Goal: Task Accomplishment & Management: Use online tool/utility

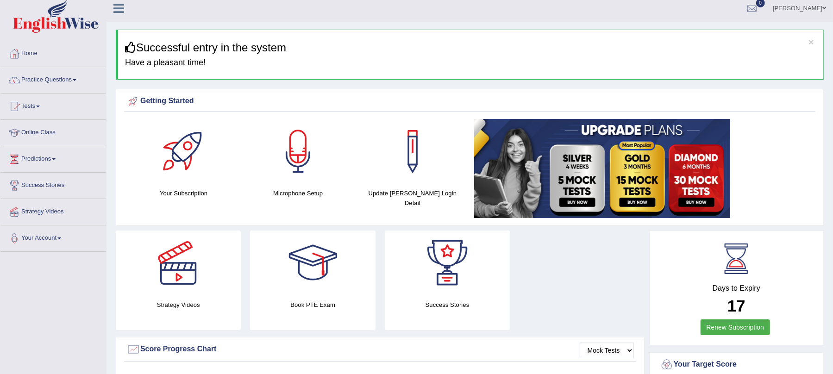
scroll to position [8, 0]
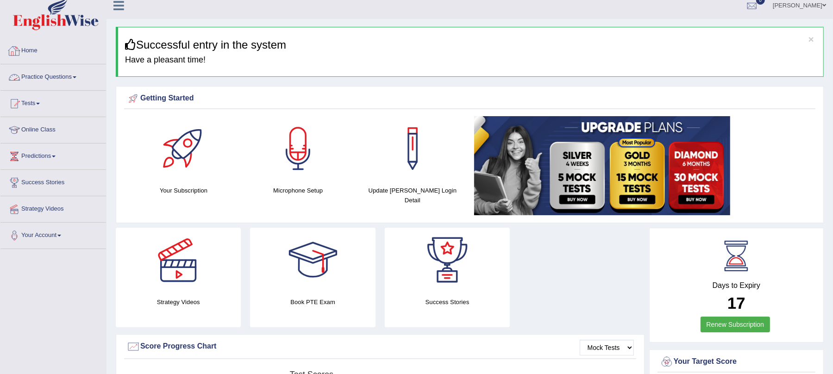
click at [54, 78] on link "Practice Questions" at bounding box center [53, 75] width 106 height 23
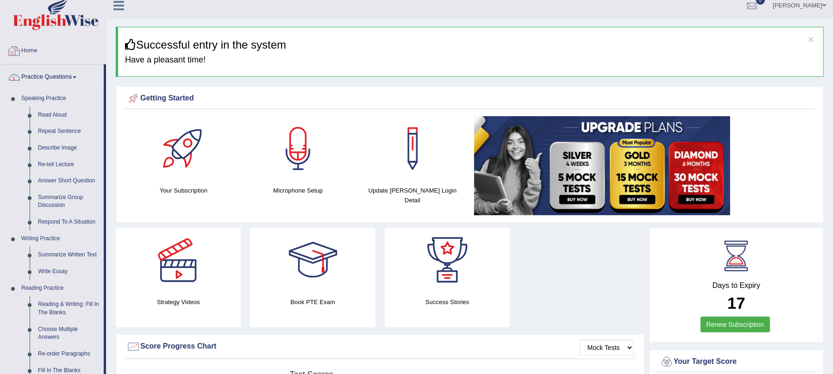
click at [40, 48] on link "Home" at bounding box center [53, 49] width 106 height 23
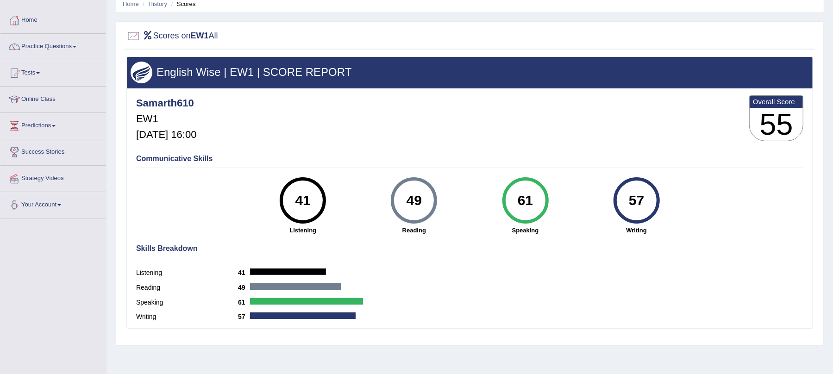
scroll to position [54, 0]
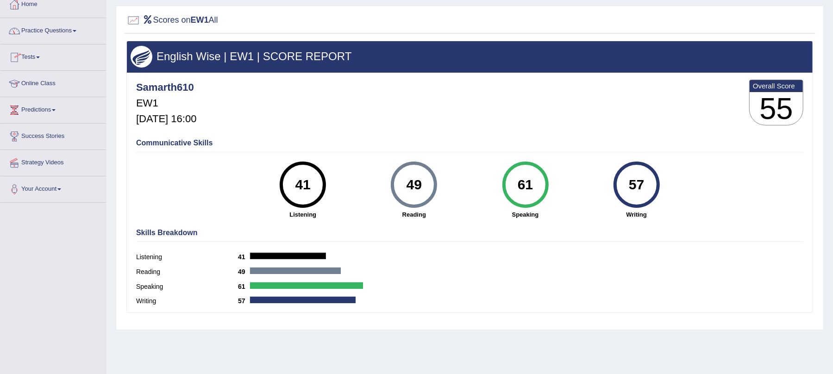
click at [39, 57] on link "Tests" at bounding box center [53, 55] width 106 height 23
click at [20, 109] on link "History" at bounding box center [60, 111] width 87 height 17
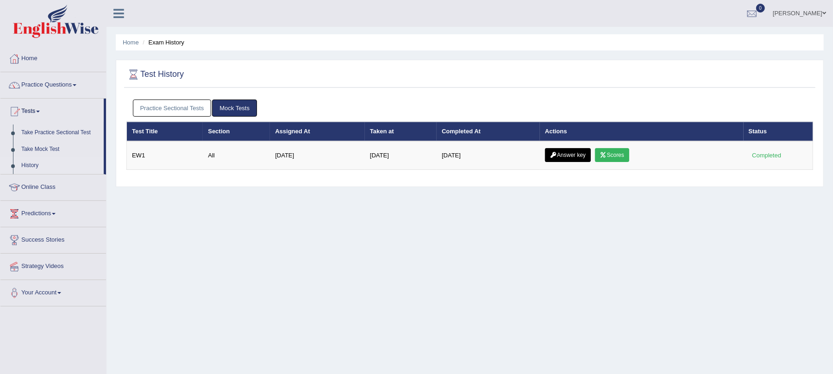
click at [195, 104] on link "Practice Sectional Tests" at bounding box center [172, 108] width 79 height 17
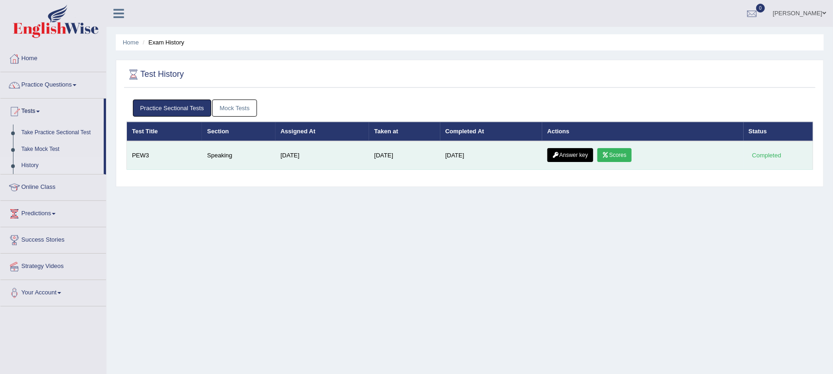
click at [607, 155] on link "Scores" at bounding box center [615, 155] width 34 height 14
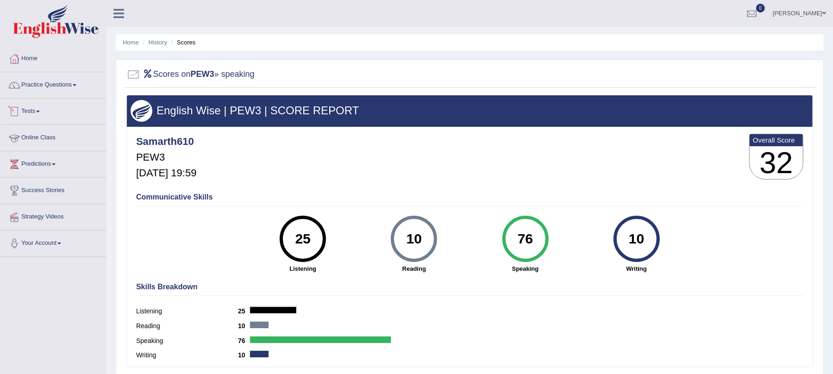
click at [41, 108] on link "Tests" at bounding box center [53, 110] width 106 height 23
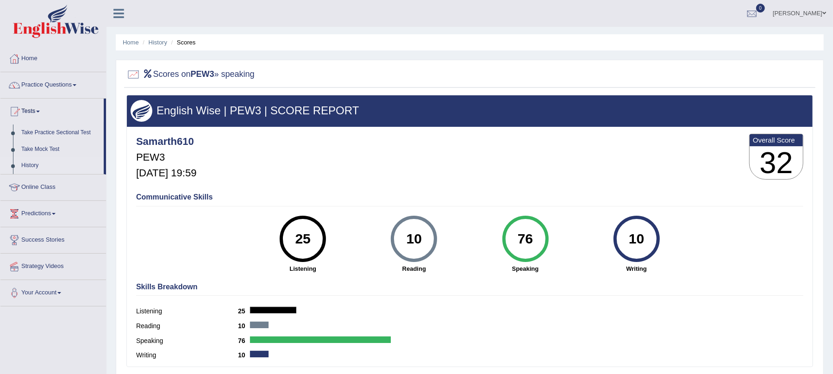
click at [22, 165] on link "History" at bounding box center [60, 165] width 87 height 17
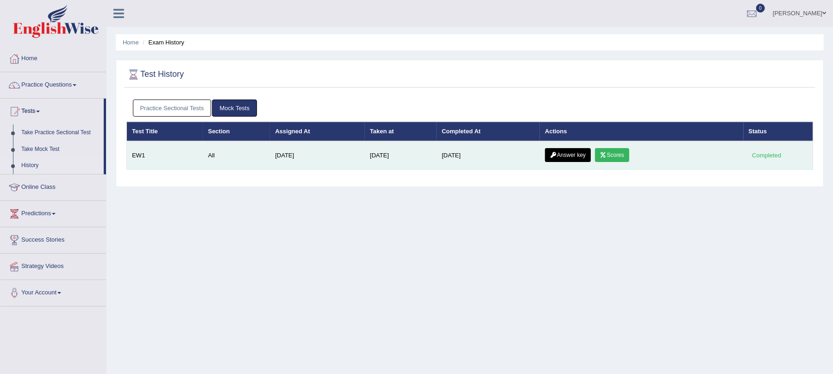
click at [607, 154] on icon at bounding box center [603, 155] width 7 height 6
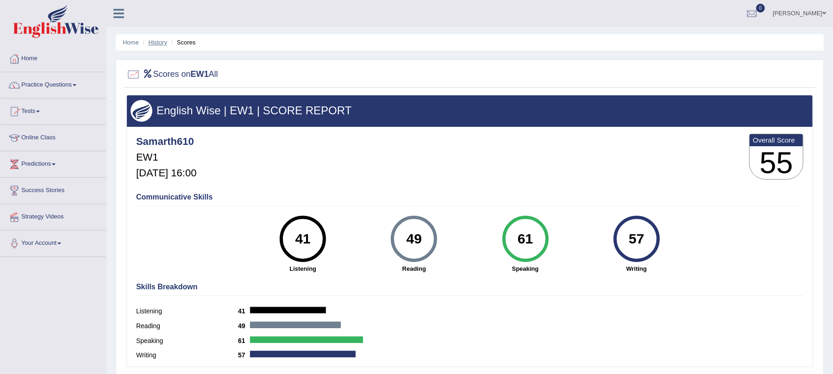
click at [161, 44] on link "History" at bounding box center [158, 42] width 19 height 7
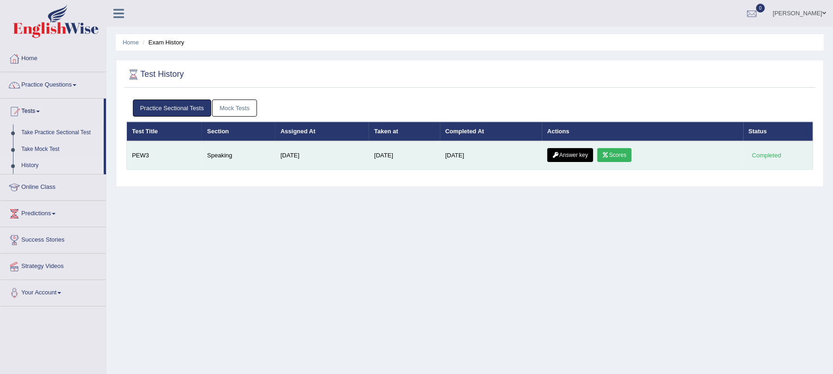
click at [617, 160] on link "Scores" at bounding box center [615, 155] width 34 height 14
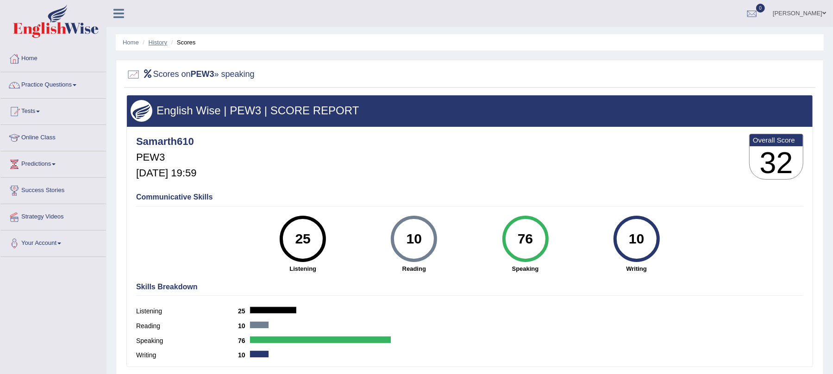
click at [157, 44] on link "History" at bounding box center [158, 42] width 19 height 7
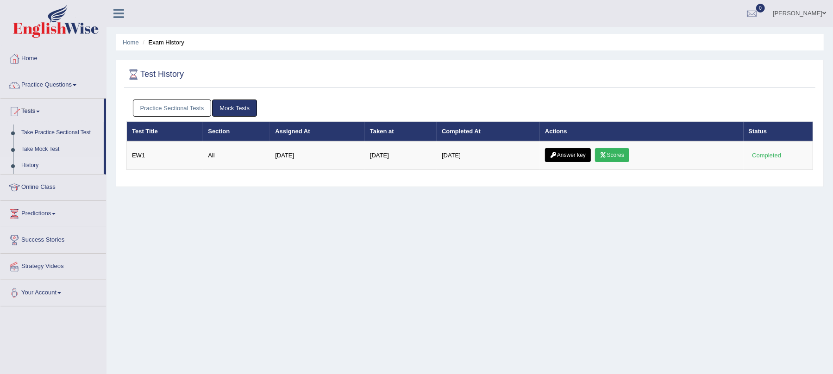
click at [559, 154] on link "Answer key" at bounding box center [568, 155] width 46 height 14
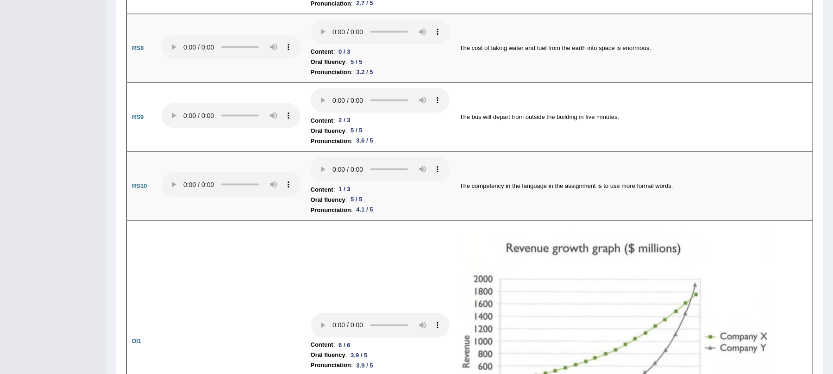
scroll to position [1101, 0]
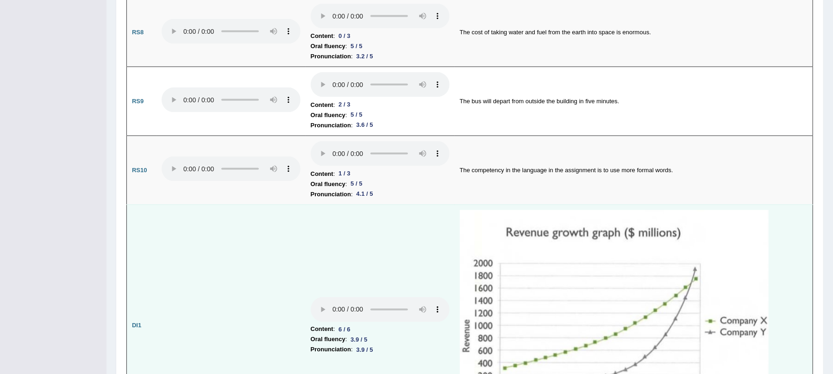
click at [442, 205] on td "Content : 6 / 6 Oral fluency : 3.9 / 5 Pronunciation : 3.9 / 5" at bounding box center [380, 326] width 149 height 243
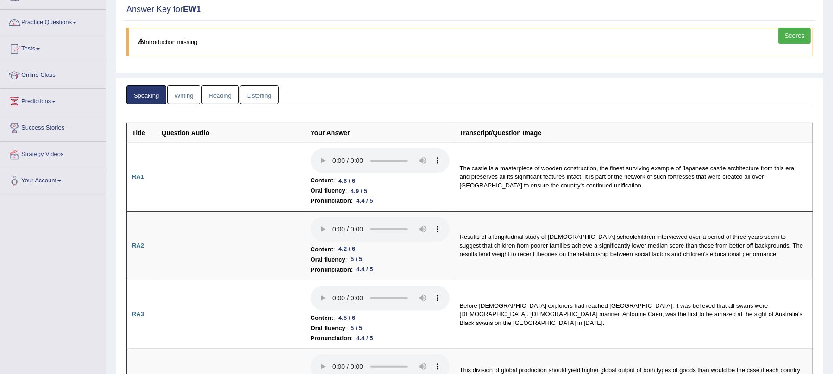
scroll to position [0, 0]
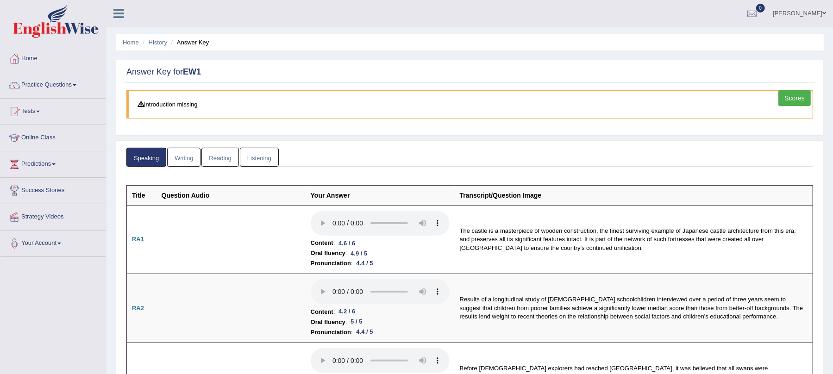
click at [272, 158] on link "Listening" at bounding box center [259, 157] width 39 height 19
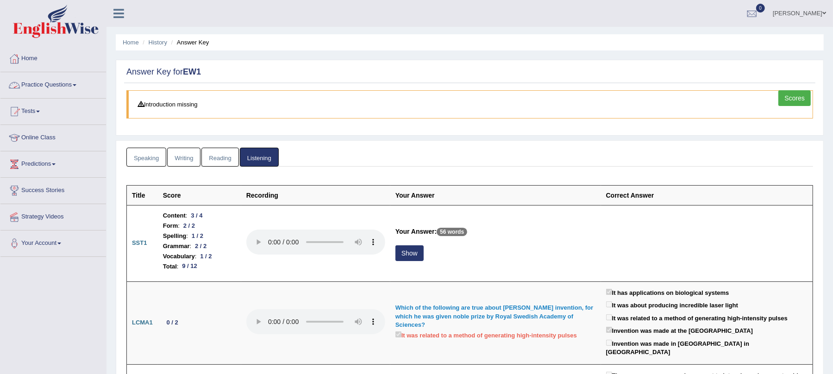
click at [50, 82] on link "Practice Questions" at bounding box center [53, 83] width 106 height 23
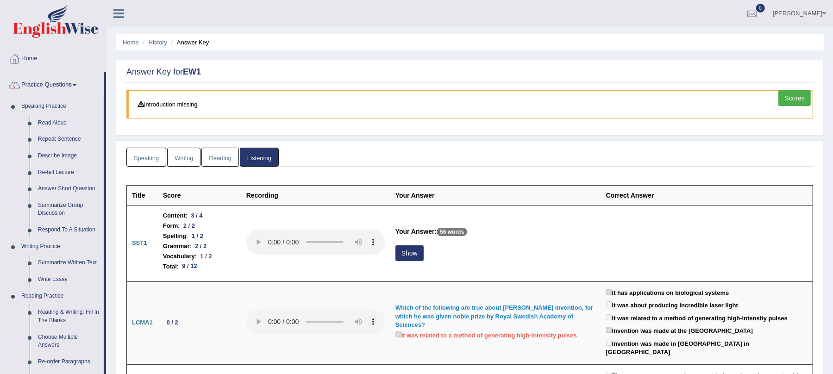
click at [77, 81] on link "Practice Questions" at bounding box center [51, 83] width 103 height 23
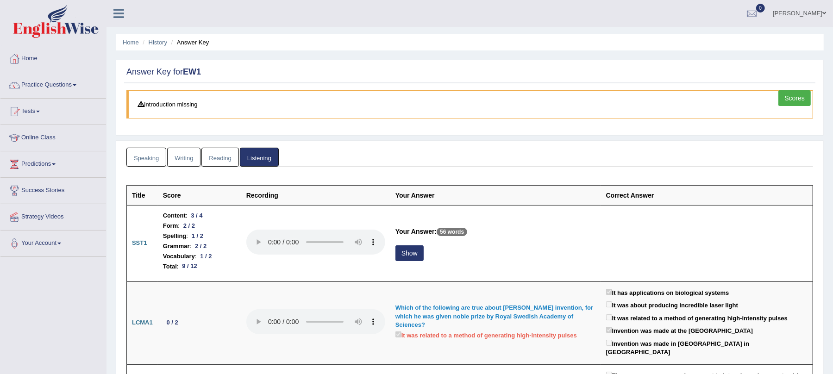
click at [40, 110] on link "Tests" at bounding box center [53, 110] width 106 height 23
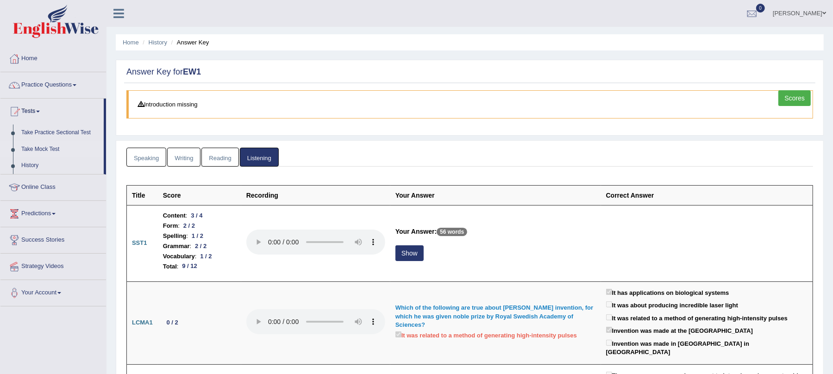
click at [31, 147] on link "Take Mock Test" at bounding box center [60, 149] width 87 height 17
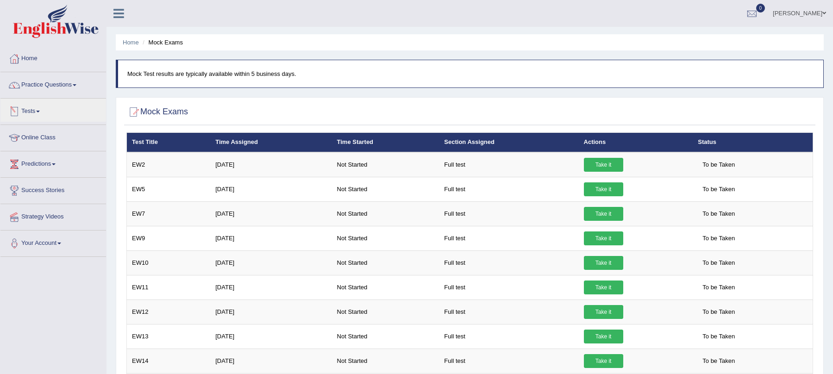
click at [44, 110] on link "Tests" at bounding box center [53, 110] width 106 height 23
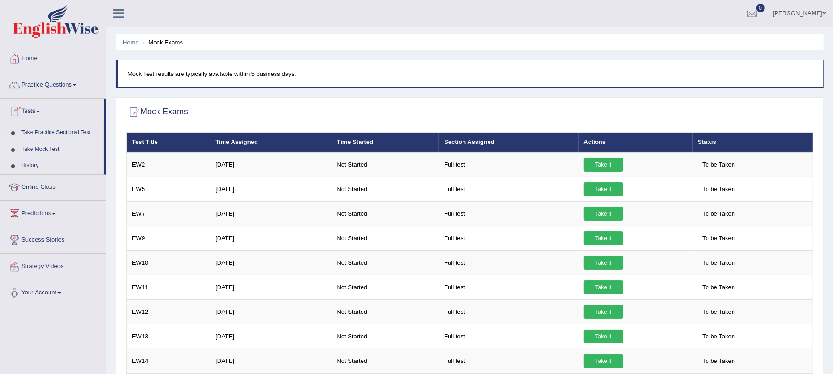
click at [44, 110] on link "Tests" at bounding box center [51, 110] width 103 height 23
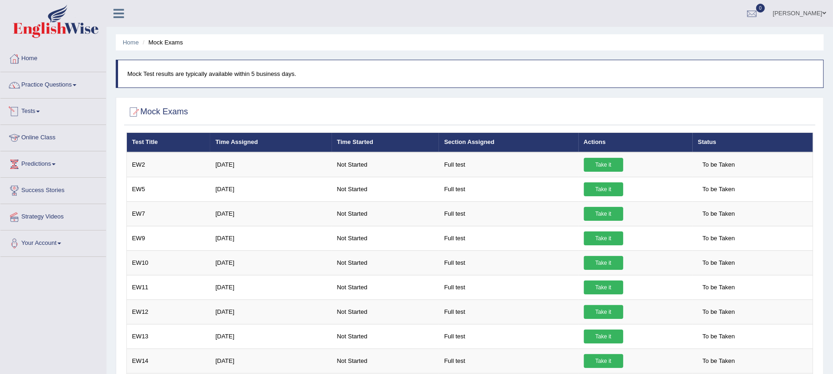
click at [37, 111] on link "Tests" at bounding box center [53, 110] width 106 height 23
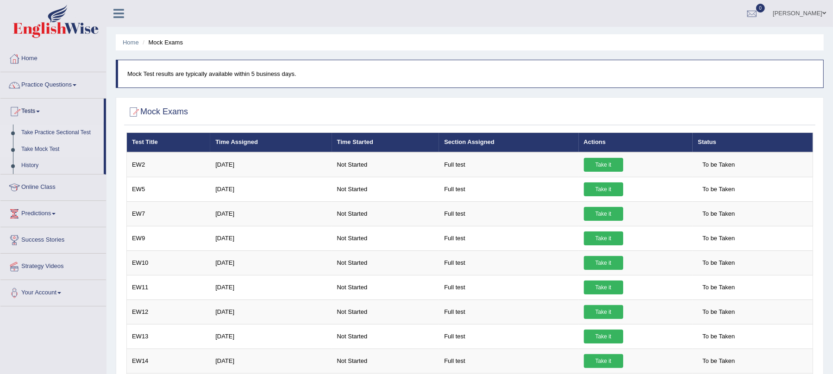
click at [34, 130] on link "Take Practice Sectional Test" at bounding box center [60, 133] width 87 height 17
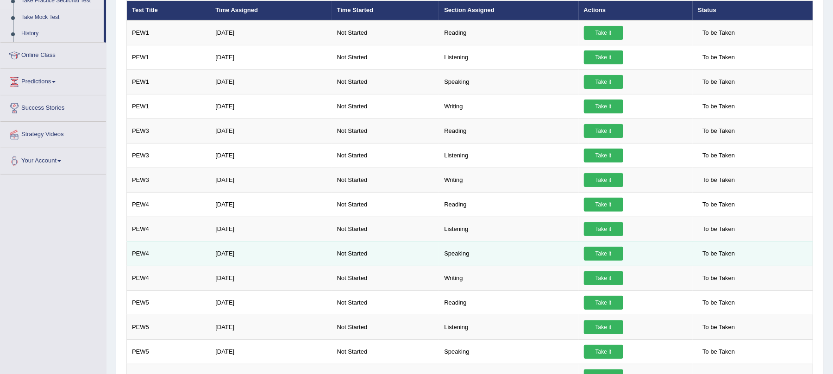
click at [604, 252] on link "Take it" at bounding box center [603, 254] width 39 height 14
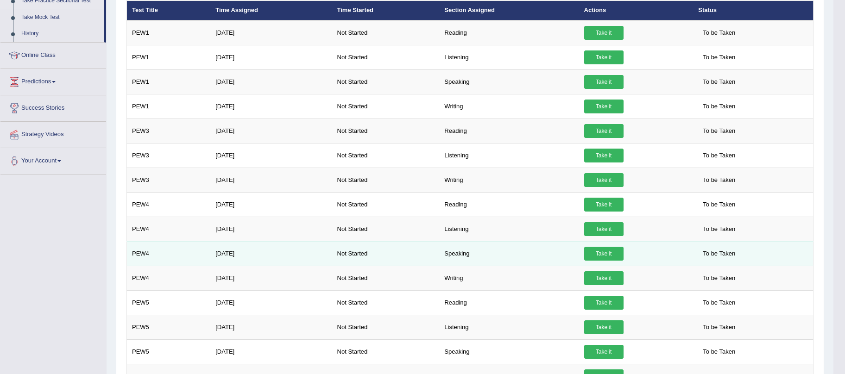
click at [604, 252] on div "× Have you watched our instructional video on how to take a Mock Test?reading N…" at bounding box center [470, 249] width 692 height 499
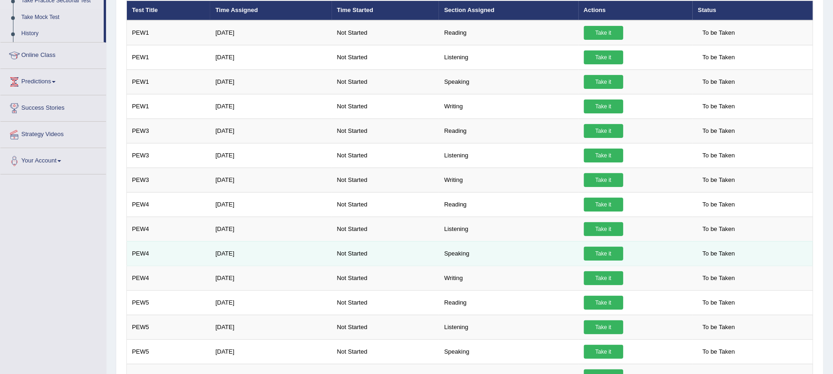
click at [597, 252] on link "Take it" at bounding box center [603, 254] width 39 height 14
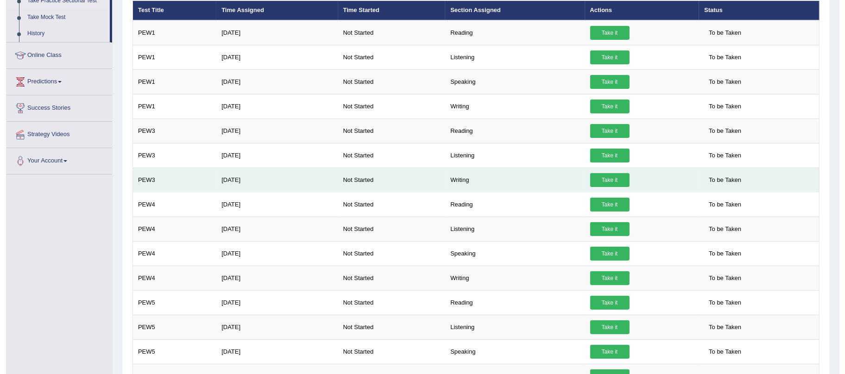
scroll to position [0, 0]
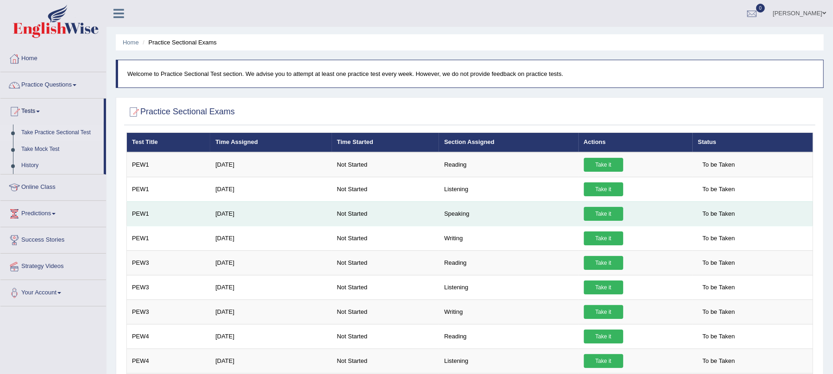
click at [604, 213] on link "Take it" at bounding box center [603, 214] width 39 height 14
click at [597, 210] on link "Take it" at bounding box center [603, 214] width 39 height 14
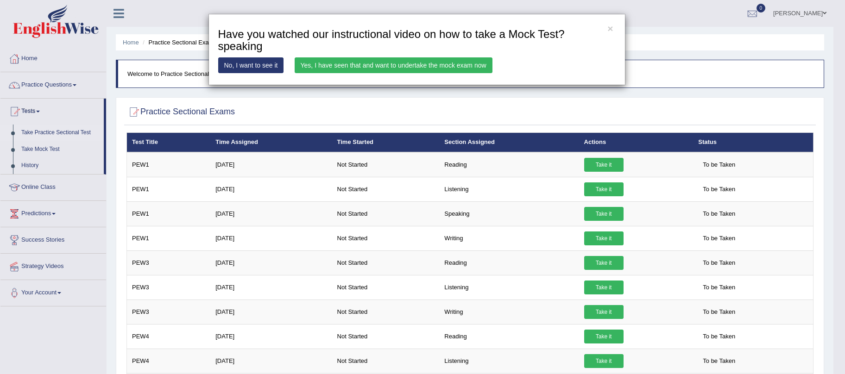
click at [386, 68] on link "Yes, I have seen that and want to undertake the mock exam now" at bounding box center [394, 65] width 198 height 16
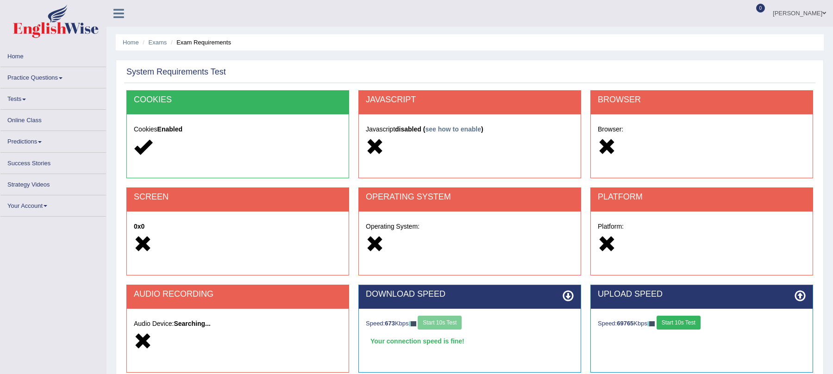
scroll to position [112, 0]
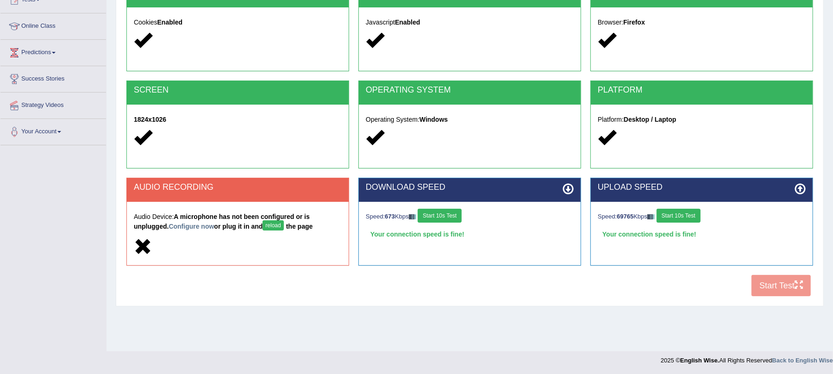
click at [793, 283] on div "COOKIES Cookies Enabled JAVASCRIPT Javascript Enabled BROWSER Browser: Firefox …" at bounding box center [470, 142] width 692 height 318
click at [818, 239] on div "System Requirements Test COOKIES Cookies Enabled JAVASCRIPT Javascript Enabled …" at bounding box center [470, 127] width 708 height 359
click at [392, 327] on div "Home Exams Exam Requirements System Requirements Test COOKIES Cookies Enabled J…" at bounding box center [470, 119] width 727 height 463
click at [511, 305] on div "System Requirements Test COOKIES Cookies Enabled JAVASCRIPT Javascript Enabled …" at bounding box center [470, 127] width 708 height 359
click at [688, 211] on button "Start 10s Test" at bounding box center [679, 216] width 44 height 14
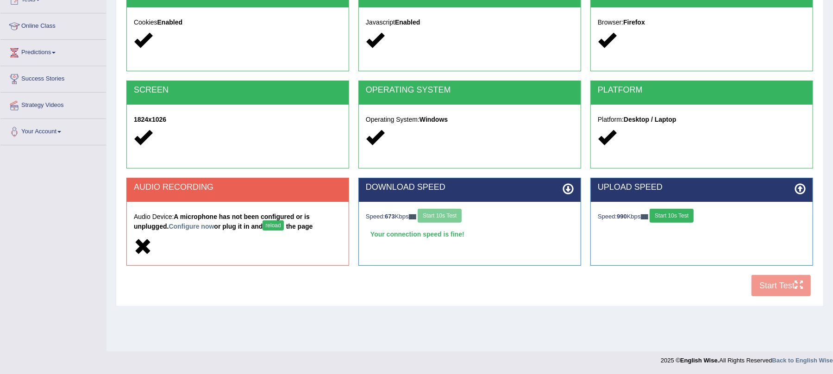
click at [784, 279] on div "COOKIES Cookies Enabled JAVASCRIPT Javascript Enabled BROWSER Browser: Firefox …" at bounding box center [470, 142] width 692 height 318
click at [684, 216] on button "Start 10s Test" at bounding box center [672, 216] width 44 height 14
click at [517, 266] on div "DOWNLOAD SPEED Speed: 673 Kbps Start 10s Test Your connection speed is fine! Se…" at bounding box center [470, 226] width 232 height 97
click at [534, 279] on div "COOKIES Cookies Enabled JAVASCRIPT Javascript Enabled BROWSER Browser: Firefox …" at bounding box center [470, 142] width 692 height 318
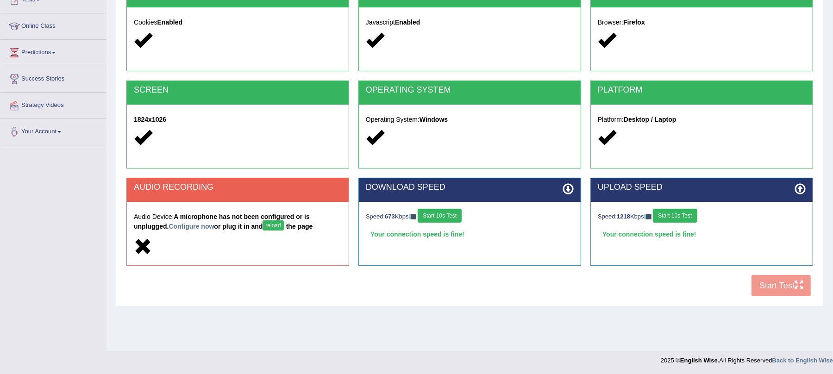
click at [542, 324] on div "Home Exams Exam Requirements System Requirements Test COOKIES Cookies Enabled J…" at bounding box center [470, 119] width 727 height 463
click at [512, 282] on div "COOKIES Cookies Enabled JAVASCRIPT Javascript Enabled BROWSER Browser: Firefox …" at bounding box center [470, 142] width 692 height 318
click at [145, 245] on icon at bounding box center [143, 247] width 18 height 18
click at [277, 223] on button "reload" at bounding box center [273, 225] width 21 height 10
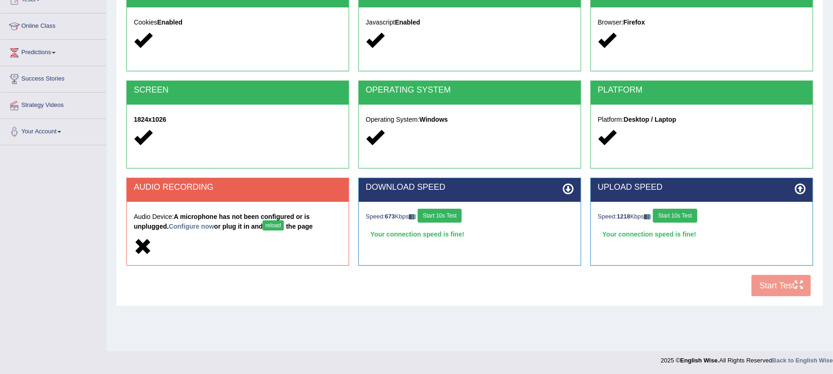
click at [277, 223] on button "reload" at bounding box center [273, 225] width 21 height 10
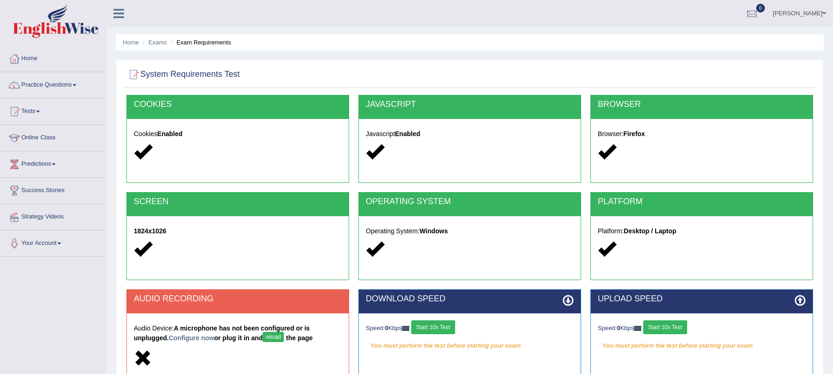
scroll to position [112, 0]
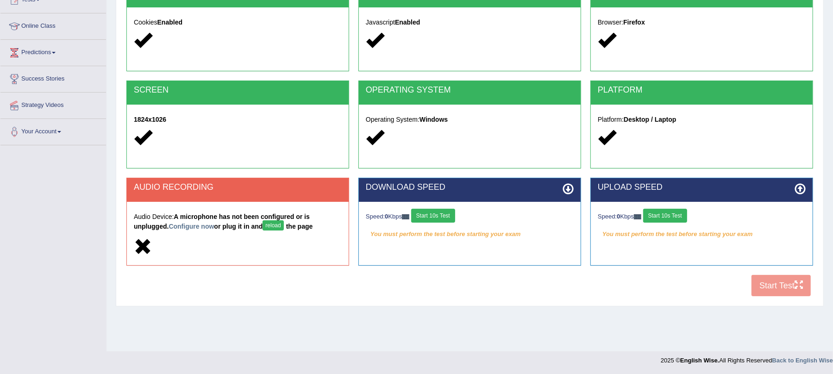
click at [455, 210] on button "Start 10s Test" at bounding box center [433, 216] width 44 height 14
click at [451, 219] on button "Start 10s Test" at bounding box center [443, 216] width 44 height 14
click at [667, 219] on button "Start 10s Test" at bounding box center [665, 216] width 44 height 14
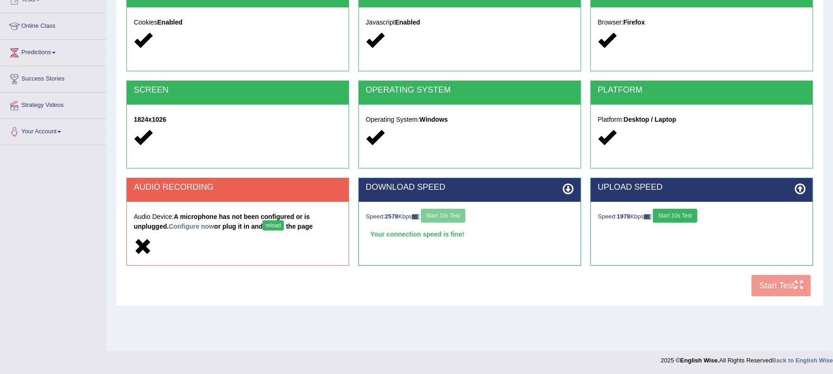
click at [667, 219] on button "Start 10s Test" at bounding box center [675, 216] width 44 height 14
click at [777, 286] on div "COOKIES Cookies Enabled JAVASCRIPT Javascript Enabled BROWSER Browser: Firefox …" at bounding box center [470, 142] width 692 height 318
click at [277, 229] on button "reload" at bounding box center [273, 225] width 21 height 10
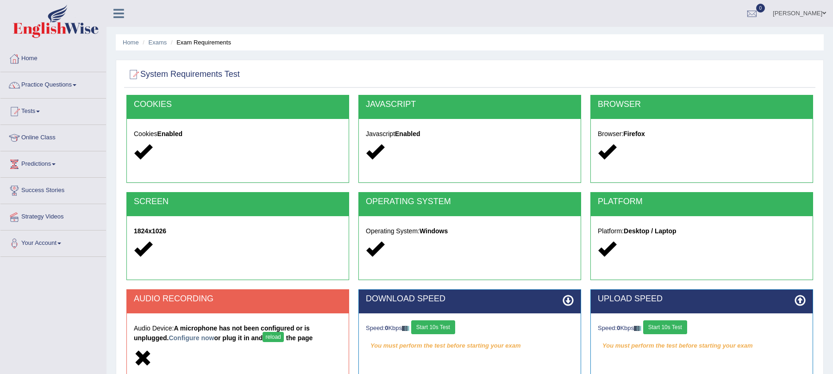
scroll to position [112, 0]
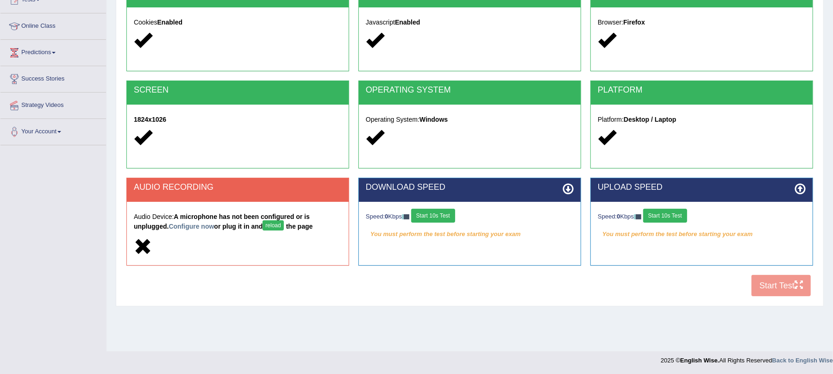
click at [429, 216] on button "Start 10s Test" at bounding box center [433, 216] width 44 height 14
click at [679, 215] on button "Start 10s Test" at bounding box center [665, 216] width 44 height 14
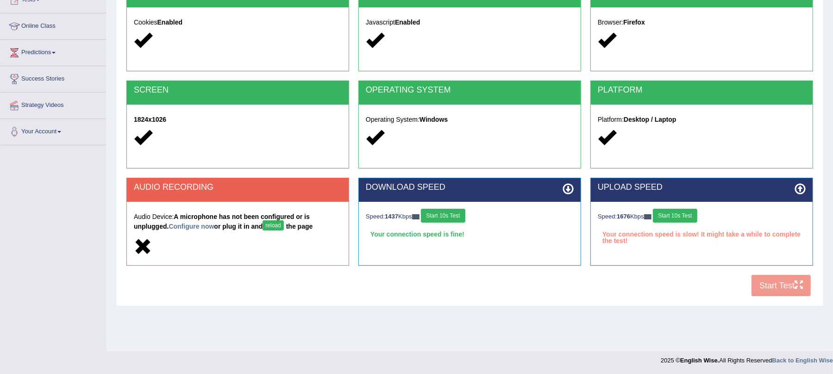
click at [679, 215] on button "Start 10s Test" at bounding box center [675, 216] width 44 height 14
click at [784, 281] on div "COOKIES Cookies Enabled JAVASCRIPT Javascript Enabled BROWSER Browser: Firefox …" at bounding box center [470, 142] width 692 height 318
click at [276, 227] on button "reload" at bounding box center [273, 225] width 21 height 10
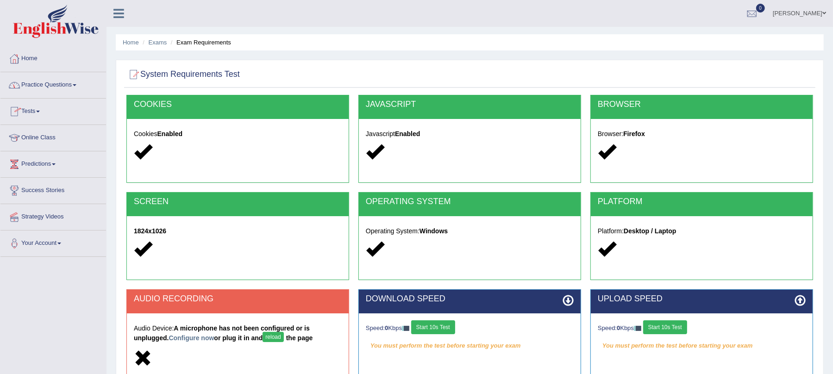
click at [31, 59] on link "Home" at bounding box center [53, 57] width 106 height 23
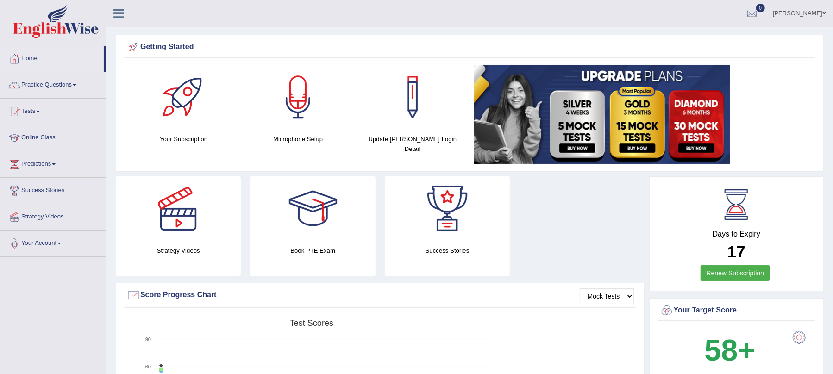
click at [299, 96] on div at bounding box center [298, 97] width 65 height 65
